Goal: Information Seeking & Learning: Learn about a topic

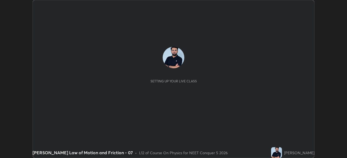
scroll to position [158, 347]
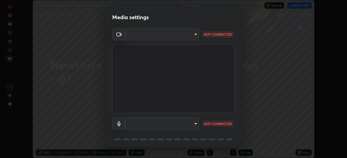
type input "8c17a5d152d90efee16c6d0123f72e1c8e3faabb66c5818a7671abbc9a97bc9a"
type input "default"
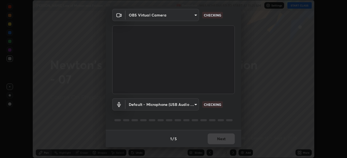
click at [222, 138] on div "1 / 5 Next" at bounding box center [173, 138] width 135 height 17
click at [220, 140] on div "1 / 5 Next" at bounding box center [173, 138] width 135 height 17
click at [220, 142] on div "1 / 5 Next" at bounding box center [173, 138] width 135 height 17
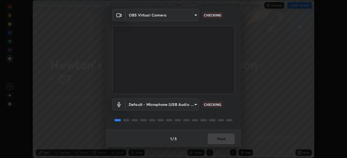
click at [221, 142] on div "1 / 5 Next" at bounding box center [173, 138] width 135 height 17
click at [221, 141] on div "1 / 5 Next" at bounding box center [173, 138] width 135 height 17
click at [221, 142] on div "1 / 5 Next" at bounding box center [173, 138] width 135 height 17
click at [221, 141] on div "1 / 5 Next" at bounding box center [173, 138] width 135 height 17
click at [222, 141] on div "1 / 5 Next" at bounding box center [173, 138] width 135 height 17
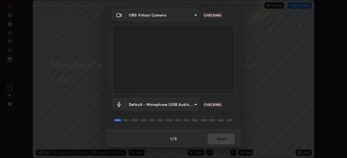
click at [221, 141] on div "1 / 5 Next" at bounding box center [173, 138] width 135 height 17
click at [222, 141] on div "1 / 5 Next" at bounding box center [173, 138] width 135 height 17
click at [222, 140] on div "1 / 5 Next" at bounding box center [173, 138] width 135 height 17
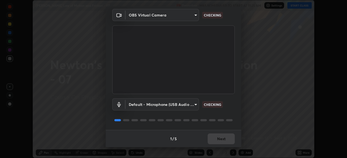
click at [221, 140] on div "1 / 5 Next" at bounding box center [173, 138] width 135 height 17
click at [220, 140] on div "1 / 5 Next" at bounding box center [173, 138] width 135 height 17
click at [219, 140] on div "1 / 5 Next" at bounding box center [173, 138] width 135 height 17
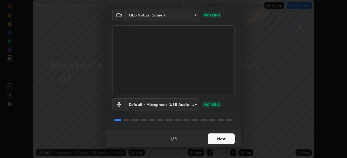
click at [218, 141] on button "Next" at bounding box center [220, 139] width 27 height 11
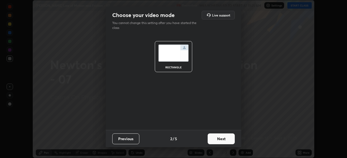
click at [218, 141] on button "Next" at bounding box center [220, 139] width 27 height 11
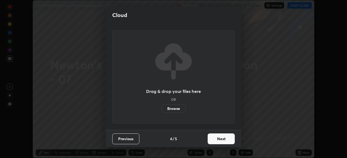
click at [218, 141] on button "Next" at bounding box center [220, 139] width 27 height 11
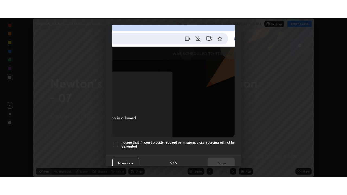
scroll to position [130, 0]
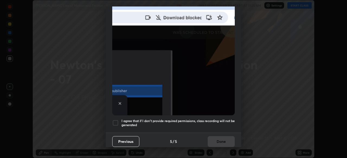
click at [222, 119] on h5 "I agree that if I don't provide required permissions, class recording will not …" at bounding box center [177, 123] width 113 height 8
click at [221, 139] on button "Done" at bounding box center [220, 141] width 27 height 11
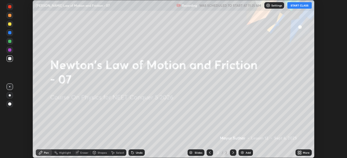
click at [298, 154] on icon at bounding box center [298, 153] width 1 height 1
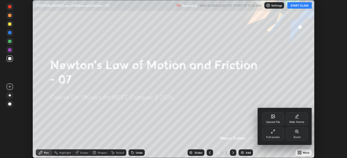
click at [272, 135] on div "Full screen" at bounding box center [273, 134] width 22 height 13
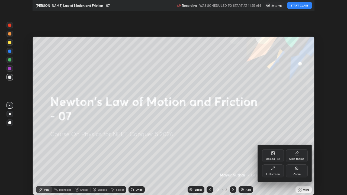
scroll to position [195, 347]
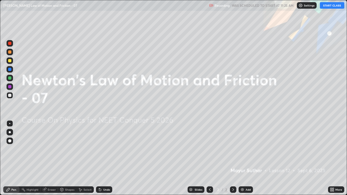
click at [330, 5] on button "START CLASS" at bounding box center [331, 5] width 24 height 6
click at [248, 158] on div "Add" at bounding box center [247, 189] width 5 height 3
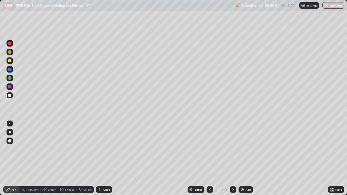
click at [10, 141] on div at bounding box center [9, 140] width 3 height 3
click at [246, 158] on div "Add" at bounding box center [245, 189] width 14 height 6
click at [206, 158] on div at bounding box center [209, 189] width 6 height 11
click at [11, 141] on div at bounding box center [9, 140] width 3 height 3
click at [107, 158] on div "Undo" at bounding box center [104, 189] width 16 height 6
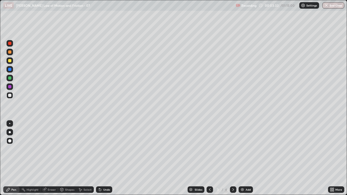
click at [106, 158] on div "Undo" at bounding box center [106, 189] width 7 height 3
click at [104, 158] on div "Undo" at bounding box center [104, 189] width 16 height 6
click at [10, 62] on div at bounding box center [9, 60] width 3 height 3
click at [46, 158] on icon at bounding box center [45, 190] width 4 height 4
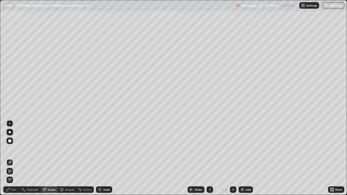
click at [7, 158] on div "Pen" at bounding box center [11, 189] width 16 height 6
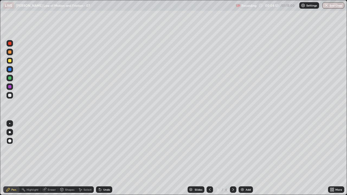
click at [9, 158] on icon at bounding box center [8, 189] width 4 height 4
click at [11, 142] on div at bounding box center [9, 141] width 6 height 6
click at [11, 96] on div at bounding box center [9, 95] width 3 height 3
click at [102, 158] on div "Undo" at bounding box center [104, 189] width 16 height 6
click at [9, 69] on div at bounding box center [9, 69] width 3 height 3
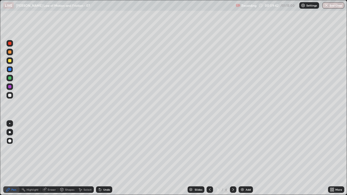
click at [232, 158] on icon at bounding box center [233, 189] width 2 height 3
click at [9, 95] on div at bounding box center [9, 95] width 3 height 3
click at [241, 158] on img at bounding box center [242, 189] width 4 height 4
click at [209, 158] on icon at bounding box center [209, 189] width 4 height 4
click at [8, 158] on icon at bounding box center [7, 189] width 3 height 3
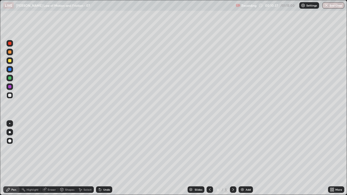
click at [99, 158] on icon at bounding box center [100, 190] width 2 height 2
click at [101, 158] on div "Undo" at bounding box center [104, 189] width 16 height 6
click at [101, 158] on icon at bounding box center [100, 189] width 4 height 4
click at [100, 158] on div "Undo" at bounding box center [104, 189] width 16 height 6
click at [100, 158] on icon at bounding box center [100, 189] width 4 height 4
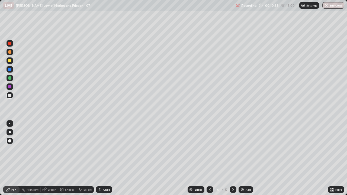
click at [99, 158] on div "Undo" at bounding box center [104, 189] width 16 height 6
click at [100, 158] on div "Undo" at bounding box center [104, 189] width 16 height 6
click at [102, 158] on div "Undo" at bounding box center [104, 189] width 16 height 6
click at [100, 158] on icon at bounding box center [100, 189] width 4 height 4
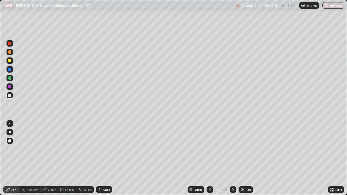
click at [101, 158] on icon at bounding box center [100, 189] width 4 height 4
click at [103, 158] on div "Undo" at bounding box center [106, 189] width 7 height 3
click at [99, 158] on icon at bounding box center [99, 188] width 1 height 1
click at [10, 87] on div at bounding box center [9, 86] width 3 height 3
click at [106, 158] on div "Undo" at bounding box center [106, 189] width 7 height 3
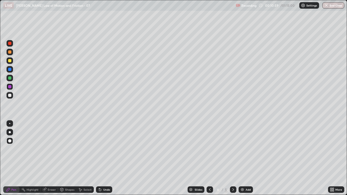
click at [103, 158] on div "Undo" at bounding box center [106, 189] width 7 height 3
click at [51, 158] on div "Eraser" at bounding box center [52, 189] width 8 height 3
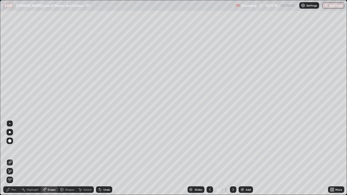
click at [7, 158] on icon at bounding box center [7, 189] width 3 height 3
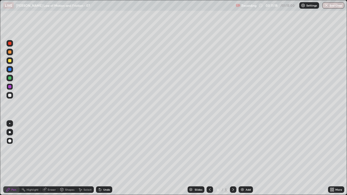
click at [11, 87] on div at bounding box center [9, 86] width 3 height 3
click at [11, 43] on div at bounding box center [9, 43] width 3 height 3
click at [9, 71] on div at bounding box center [9, 69] width 3 height 3
click at [10, 95] on div at bounding box center [9, 95] width 3 height 3
click at [103, 158] on div "Undo" at bounding box center [106, 189] width 7 height 3
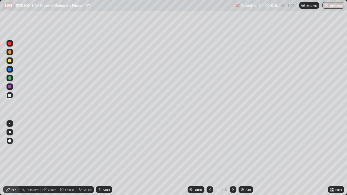
click at [102, 158] on div "Undo" at bounding box center [104, 189] width 16 height 6
click at [10, 70] on div at bounding box center [9, 69] width 3 height 3
click at [8, 87] on div at bounding box center [9, 86] width 3 height 3
click at [232, 158] on icon at bounding box center [233, 189] width 4 height 4
click at [9, 96] on div at bounding box center [9, 95] width 3 height 3
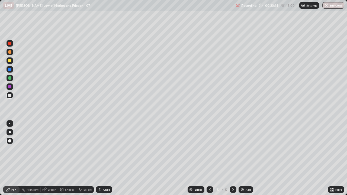
click at [9, 43] on div at bounding box center [9, 43] width 3 height 3
click at [9, 85] on div at bounding box center [9, 86] width 3 height 3
click at [68, 158] on div "Shapes" at bounding box center [67, 189] width 18 height 6
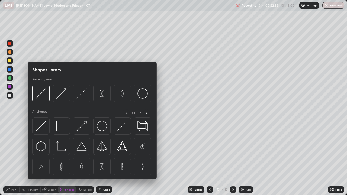
click at [69, 158] on div "Shapes" at bounding box center [67, 189] width 18 height 6
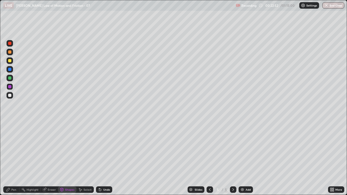
click at [71, 158] on div "Shapes" at bounding box center [69, 189] width 9 height 3
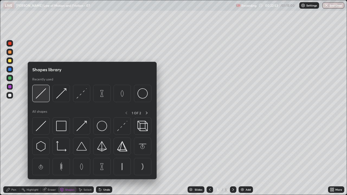
click at [45, 96] on img at bounding box center [41, 93] width 10 height 10
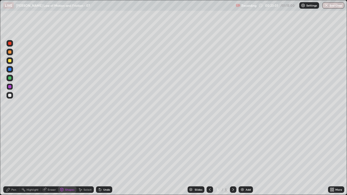
click at [11, 158] on div "Pen" at bounding box center [13, 189] width 5 height 3
click at [9, 86] on div at bounding box center [9, 86] width 3 height 3
click at [12, 69] on div at bounding box center [9, 69] width 6 height 6
click at [11, 95] on div at bounding box center [9, 95] width 3 height 3
click at [10, 71] on div at bounding box center [9, 69] width 3 height 3
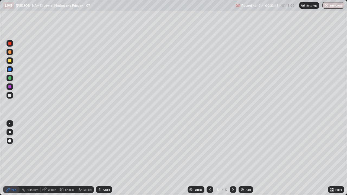
click at [103, 158] on div "Undo" at bounding box center [106, 189] width 7 height 3
click at [106, 158] on div "Undo" at bounding box center [104, 189] width 16 height 6
click at [9, 60] on div at bounding box center [9, 60] width 3 height 3
click at [103, 158] on div "Undo" at bounding box center [104, 189] width 16 height 6
click at [207, 158] on div at bounding box center [209, 189] width 6 height 6
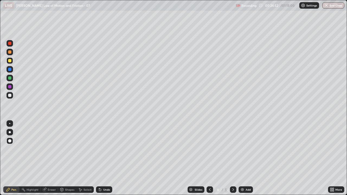
click at [232, 158] on icon at bounding box center [233, 189] width 4 height 4
click at [241, 158] on img at bounding box center [242, 189] width 4 height 4
click at [12, 94] on div at bounding box center [9, 95] width 6 height 6
click at [10, 78] on div at bounding box center [9, 77] width 3 height 3
click at [49, 158] on div "Eraser" at bounding box center [52, 189] width 8 height 3
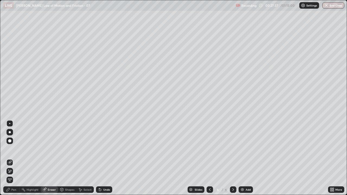
click at [11, 158] on div "Pen" at bounding box center [11, 189] width 16 height 6
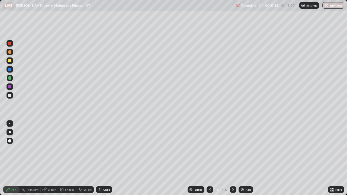
click at [10, 96] on div at bounding box center [9, 95] width 3 height 3
click at [11, 62] on div at bounding box center [9, 60] width 6 height 6
click at [99, 158] on icon at bounding box center [100, 190] width 2 height 2
click at [243, 158] on img at bounding box center [242, 189] width 4 height 4
click at [9, 95] on div at bounding box center [9, 95] width 3 height 3
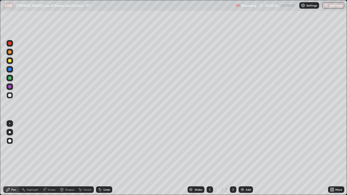
click at [11, 86] on div at bounding box center [9, 86] width 3 height 3
click at [53, 158] on div "Eraser" at bounding box center [52, 189] width 8 height 3
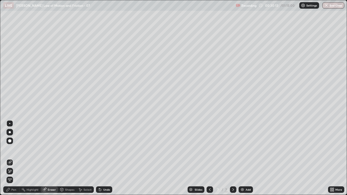
click at [9, 158] on icon at bounding box center [8, 189] width 4 height 4
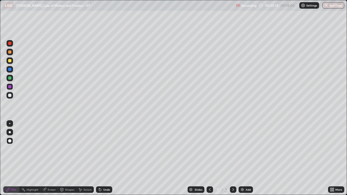
click at [11, 95] on div at bounding box center [9, 95] width 3 height 3
click at [105, 158] on div "Undo" at bounding box center [106, 189] width 7 height 3
click at [9, 89] on div at bounding box center [9, 86] width 6 height 6
click at [99, 158] on icon at bounding box center [99, 188] width 1 height 1
click at [105, 158] on div "Undo" at bounding box center [106, 189] width 7 height 3
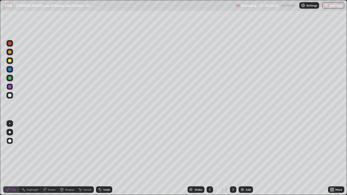
click at [105, 158] on div "Undo" at bounding box center [104, 189] width 16 height 6
click at [10, 78] on div at bounding box center [9, 77] width 3 height 3
click at [103, 158] on div "Undo" at bounding box center [106, 189] width 7 height 3
click at [102, 158] on div "Undo" at bounding box center [104, 189] width 16 height 6
click at [11, 95] on div at bounding box center [9, 95] width 3 height 3
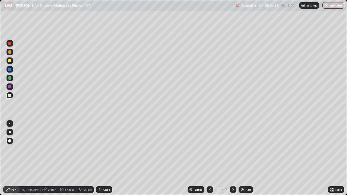
click at [105, 158] on div "Undo" at bounding box center [106, 189] width 7 height 3
click at [106, 158] on div "Undo" at bounding box center [106, 189] width 7 height 3
click at [101, 158] on icon at bounding box center [100, 189] width 4 height 4
click at [243, 158] on img at bounding box center [242, 189] width 4 height 4
click at [10, 94] on div at bounding box center [9, 95] width 3 height 3
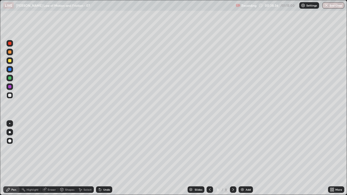
click at [102, 158] on div "Undo" at bounding box center [104, 189] width 16 height 6
click at [103, 158] on div "Undo" at bounding box center [106, 189] width 7 height 3
click at [10, 69] on div at bounding box center [9, 69] width 3 height 3
click at [9, 69] on div at bounding box center [9, 69] width 3 height 3
click at [10, 62] on div at bounding box center [9, 60] width 3 height 3
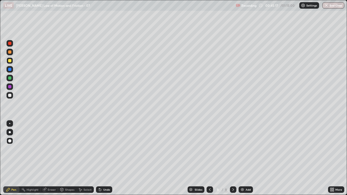
click at [242, 158] on img at bounding box center [242, 189] width 4 height 4
click at [11, 94] on div at bounding box center [9, 95] width 3 height 3
click at [9, 61] on div at bounding box center [9, 60] width 3 height 3
click at [102, 158] on div "Undo" at bounding box center [104, 189] width 16 height 6
click at [103, 158] on div "Undo" at bounding box center [106, 189] width 7 height 3
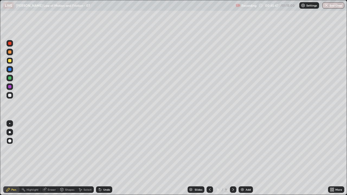
click at [102, 158] on div "Undo" at bounding box center [104, 189] width 16 height 6
click at [99, 158] on icon at bounding box center [100, 190] width 2 height 2
click at [8, 96] on div at bounding box center [9, 95] width 3 height 3
click at [11, 87] on div at bounding box center [9, 86] width 3 height 3
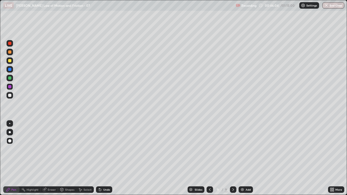
click at [9, 96] on div at bounding box center [9, 95] width 3 height 3
click at [9, 94] on div at bounding box center [9, 95] width 3 height 3
click at [10, 94] on div at bounding box center [9, 95] width 3 height 3
click at [102, 158] on div "Undo" at bounding box center [104, 189] width 16 height 6
click at [103, 158] on div "Undo" at bounding box center [104, 189] width 16 height 6
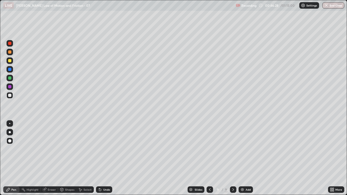
click at [104, 158] on div "Undo" at bounding box center [106, 189] width 7 height 3
click at [105, 158] on div "Undo" at bounding box center [106, 189] width 7 height 3
click at [103, 158] on div "Undo" at bounding box center [104, 189] width 16 height 6
click at [102, 158] on div "Undo" at bounding box center [104, 189] width 16 height 6
click at [9, 70] on div at bounding box center [9, 69] width 3 height 3
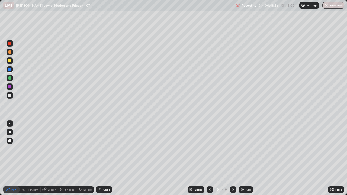
click at [12, 94] on div at bounding box center [9, 95] width 6 height 6
click at [244, 158] on div "Add" at bounding box center [245, 189] width 14 height 6
click at [104, 158] on div "Undo" at bounding box center [106, 189] width 7 height 3
click at [108, 158] on div "Undo" at bounding box center [106, 189] width 7 height 3
click at [109, 158] on div "Undo" at bounding box center [104, 189] width 16 height 6
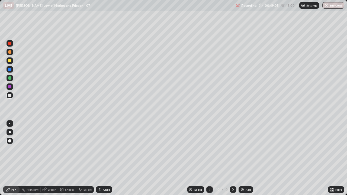
click at [109, 158] on div "Undo" at bounding box center [106, 189] width 7 height 3
click at [108, 158] on div "Undo" at bounding box center [106, 189] width 7 height 3
click at [109, 158] on div "Undo" at bounding box center [106, 189] width 7 height 3
click at [107, 158] on div "Undo" at bounding box center [106, 189] width 7 height 3
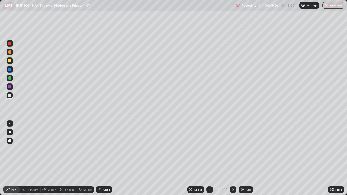
click at [107, 158] on div "Undo" at bounding box center [104, 189] width 16 height 6
click at [106, 158] on div "Undo" at bounding box center [104, 189] width 16 height 6
click at [10, 52] on div at bounding box center [9, 51] width 3 height 3
click at [104, 158] on div "Undo" at bounding box center [106, 189] width 7 height 3
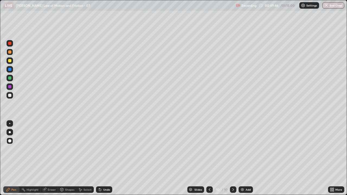
click at [11, 86] on div at bounding box center [9, 86] width 3 height 3
click at [9, 97] on div at bounding box center [9, 95] width 3 height 3
click at [241, 158] on img at bounding box center [242, 189] width 4 height 4
click at [9, 96] on div at bounding box center [9, 95] width 3 height 3
click at [9, 69] on div at bounding box center [9, 69] width 3 height 3
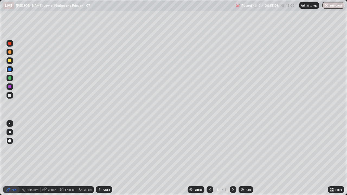
click at [242, 158] on img at bounding box center [242, 189] width 4 height 4
click at [12, 86] on div at bounding box center [9, 86] width 6 height 6
click at [10, 69] on div at bounding box center [9, 69] width 3 height 3
click at [10, 43] on div at bounding box center [9, 43] width 3 height 3
click at [11, 86] on div at bounding box center [9, 86] width 3 height 3
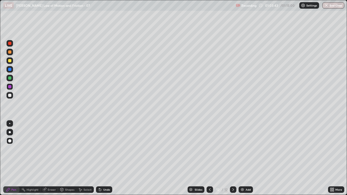
click at [11, 97] on div at bounding box center [9, 95] width 6 height 6
click at [10, 61] on div at bounding box center [9, 60] width 3 height 3
click at [326, 7] on img "button" at bounding box center [326, 5] width 4 height 4
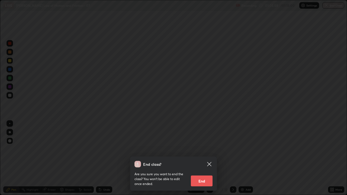
click at [202, 158] on button "End" at bounding box center [202, 180] width 22 height 11
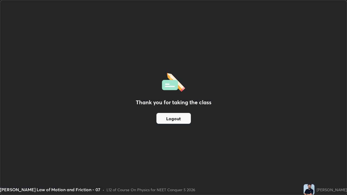
click at [252, 158] on div "Thank you for taking the class Logout" at bounding box center [173, 97] width 346 height 194
